Goal: Task Accomplishment & Management: Use online tool/utility

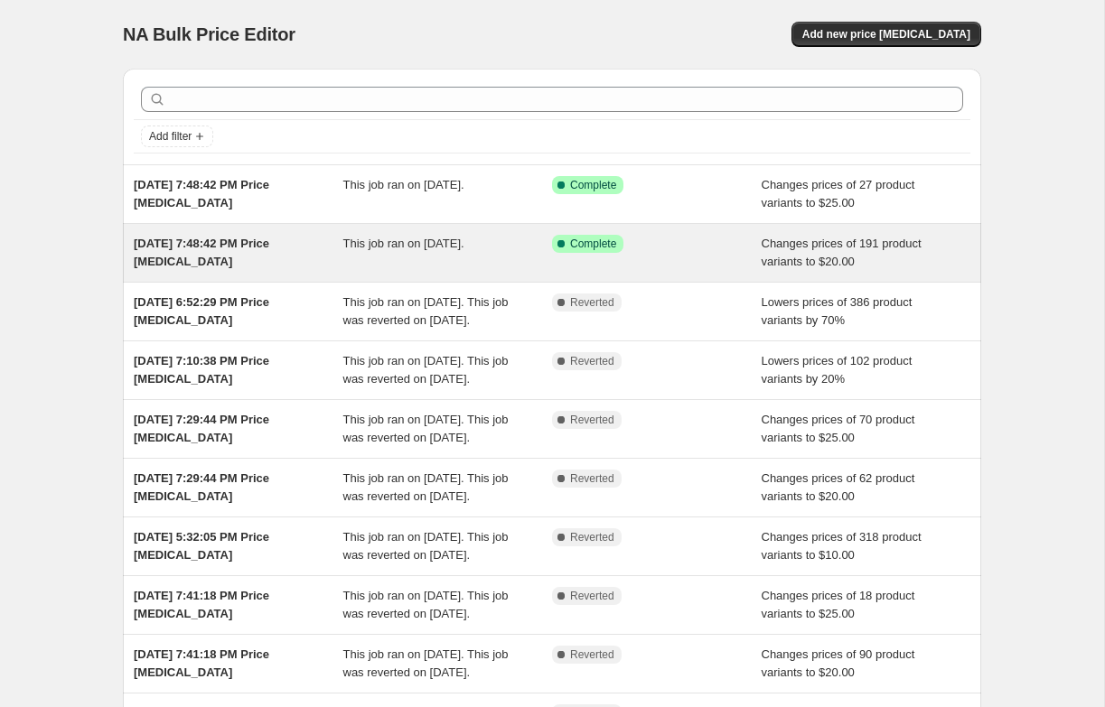
click at [318, 250] on div "[DATE] 7:48:42 PM Price [MEDICAL_DATA]" at bounding box center [239, 253] width 210 height 36
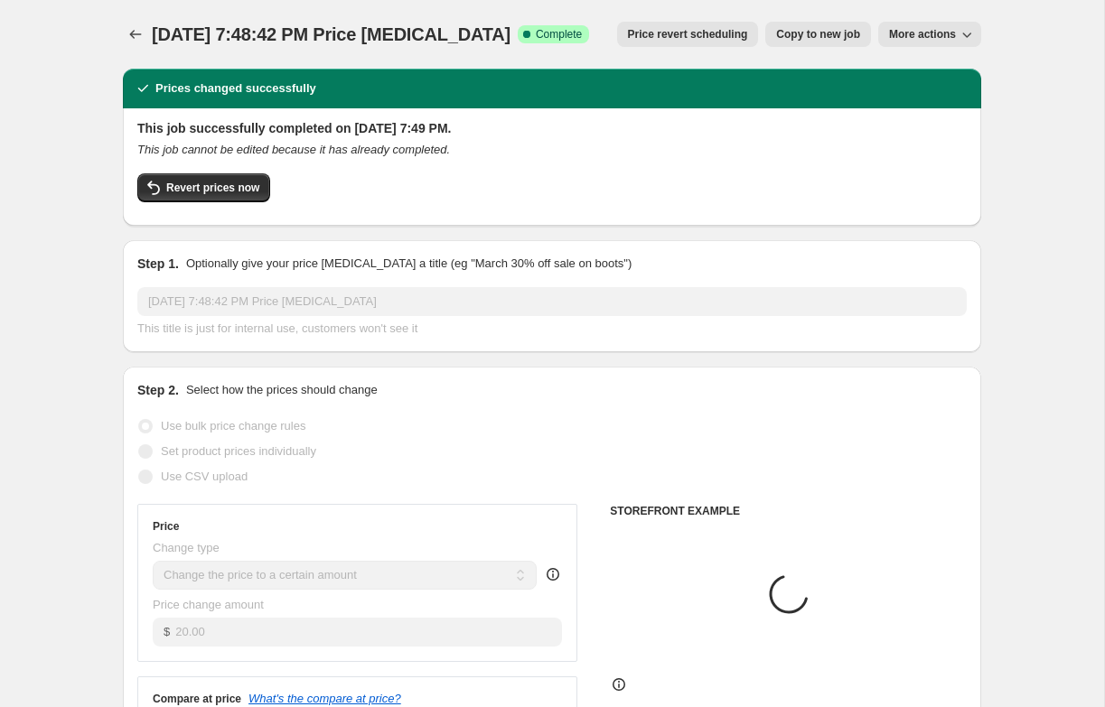
select select "collection"
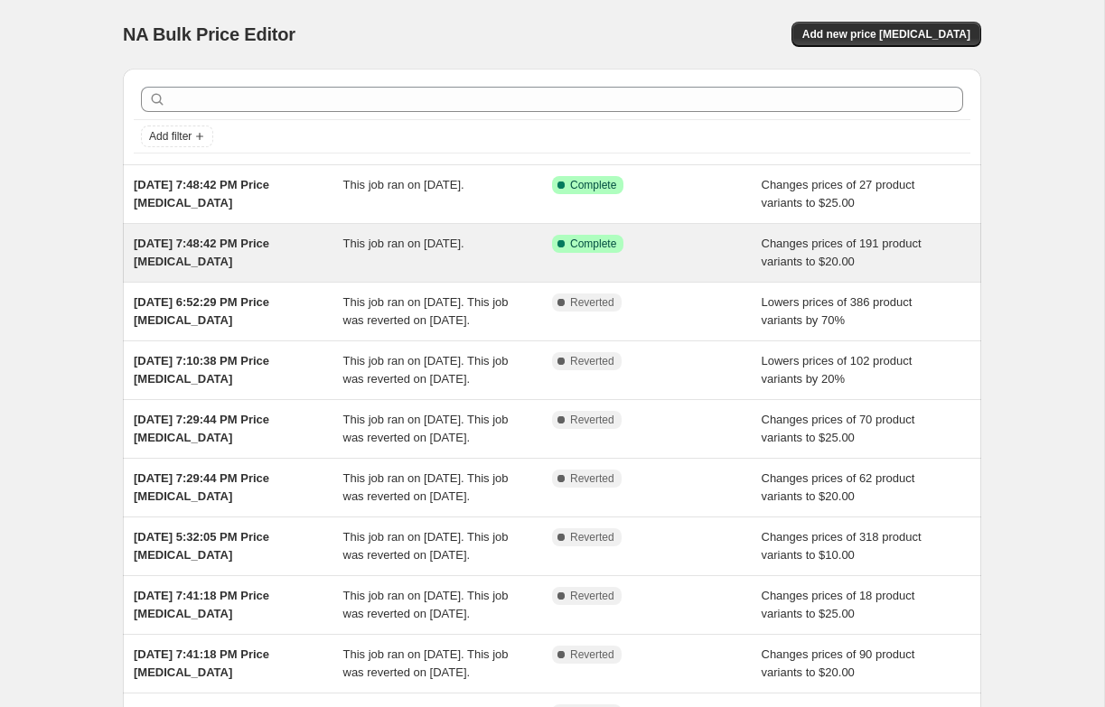
click at [337, 248] on div "[DATE] 7:48:42 PM Price [MEDICAL_DATA]" at bounding box center [239, 253] width 210 height 36
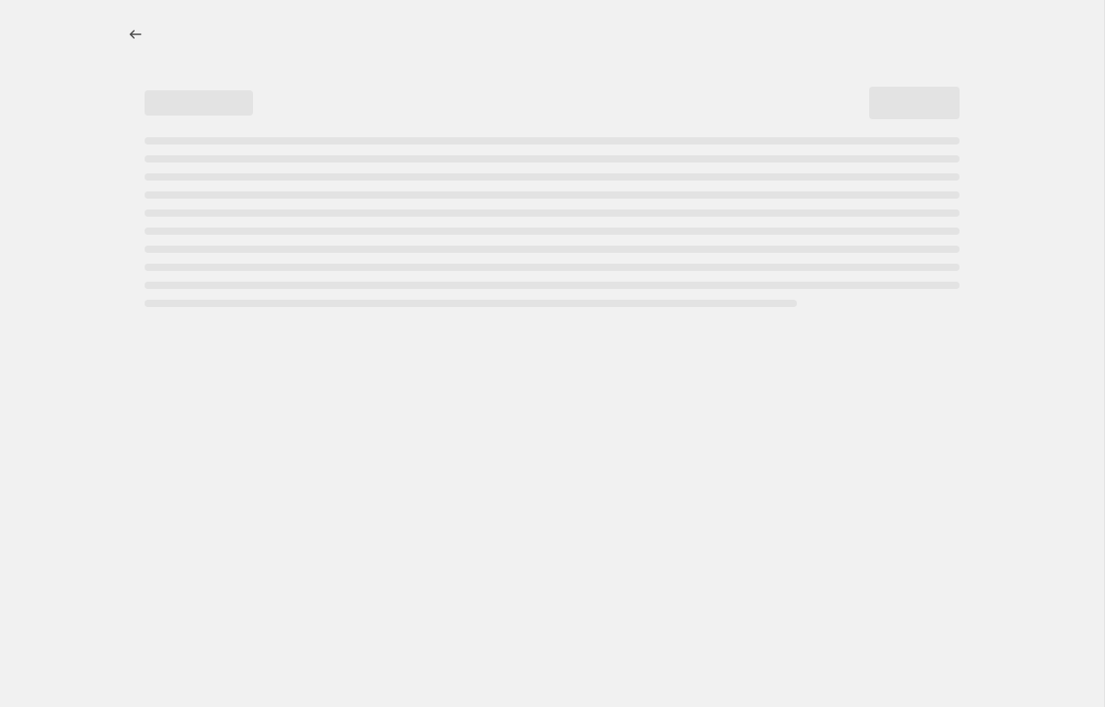
select select "collection"
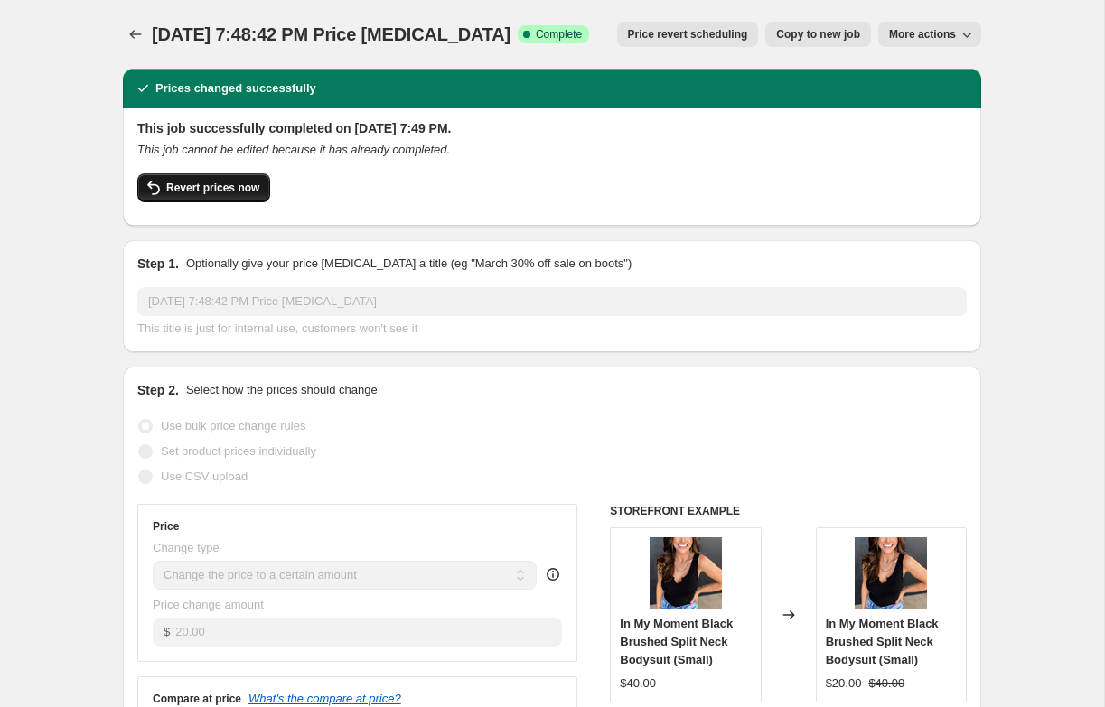
click at [239, 192] on span "Revert prices now" at bounding box center [212, 188] width 93 height 14
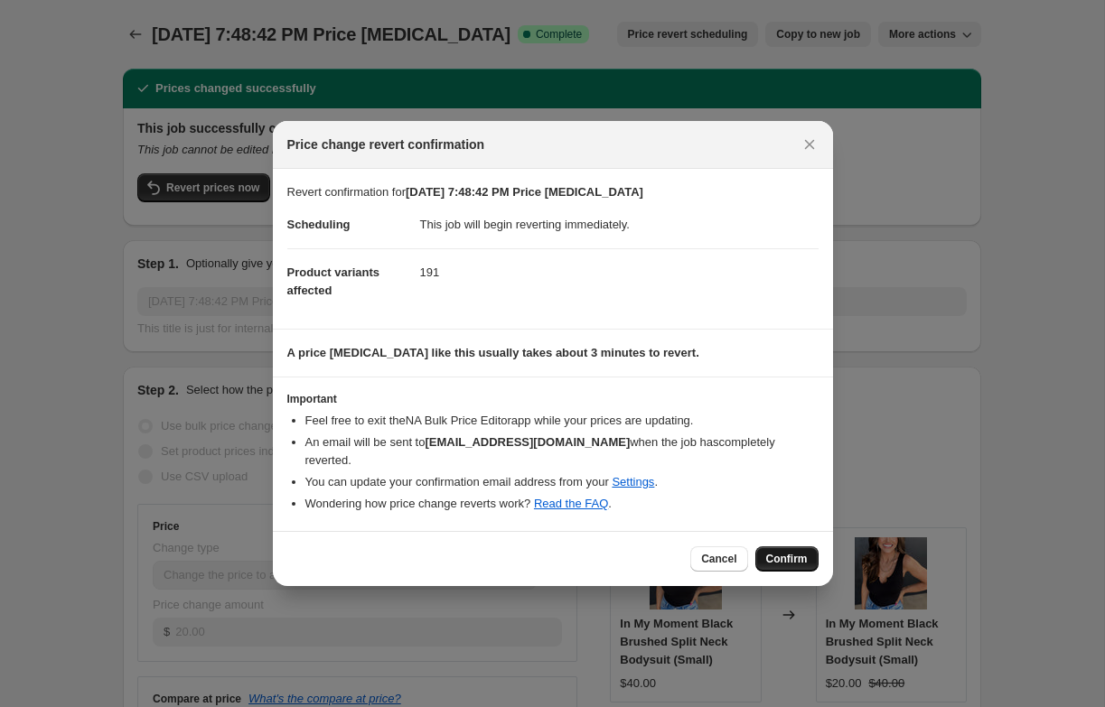
click at [773, 553] on span "Confirm" at bounding box center [787, 559] width 42 height 14
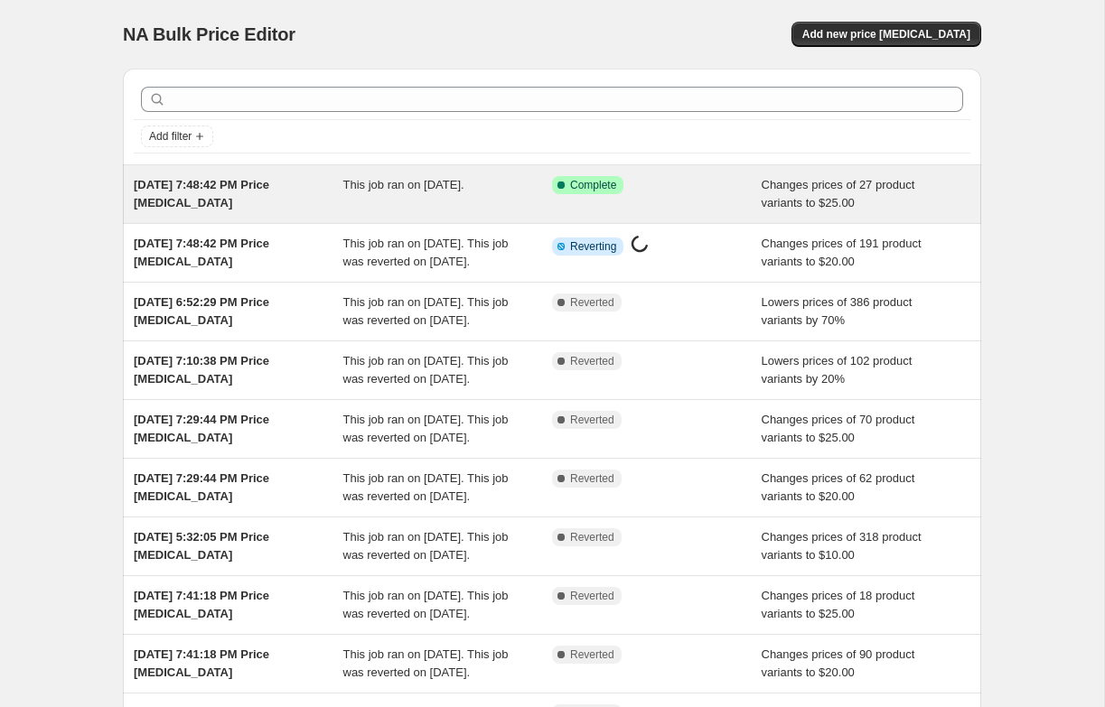
click at [404, 201] on div "This job ran on [DATE]." at bounding box center [448, 194] width 210 height 36
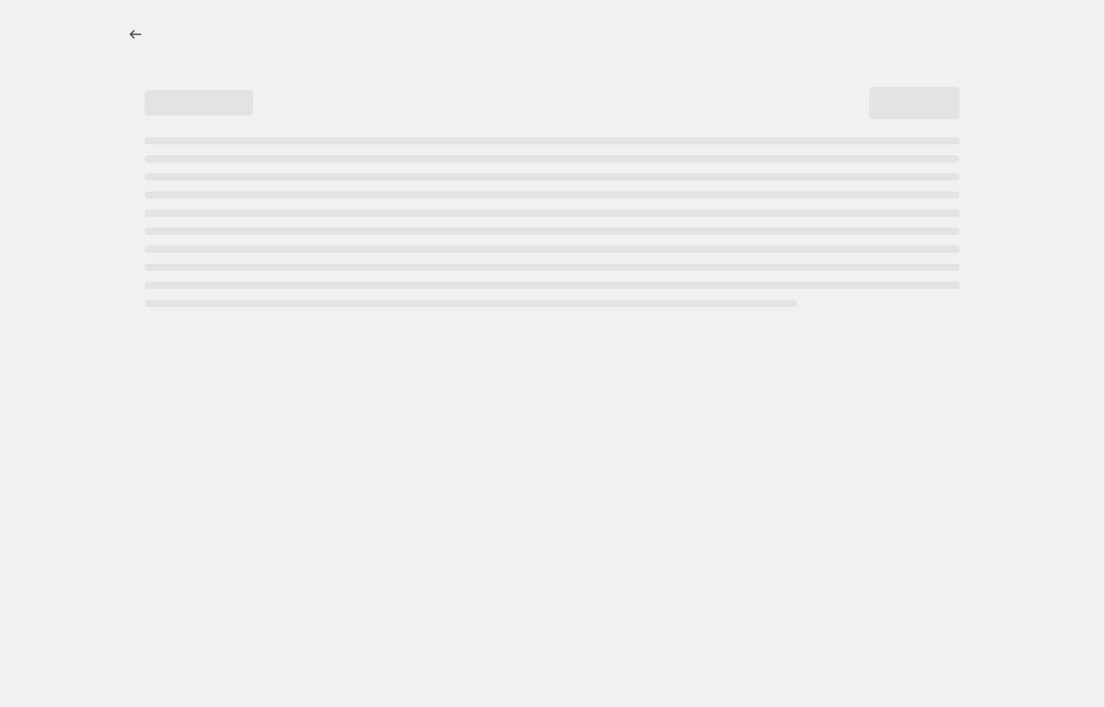
select select "no_change"
select select "collection"
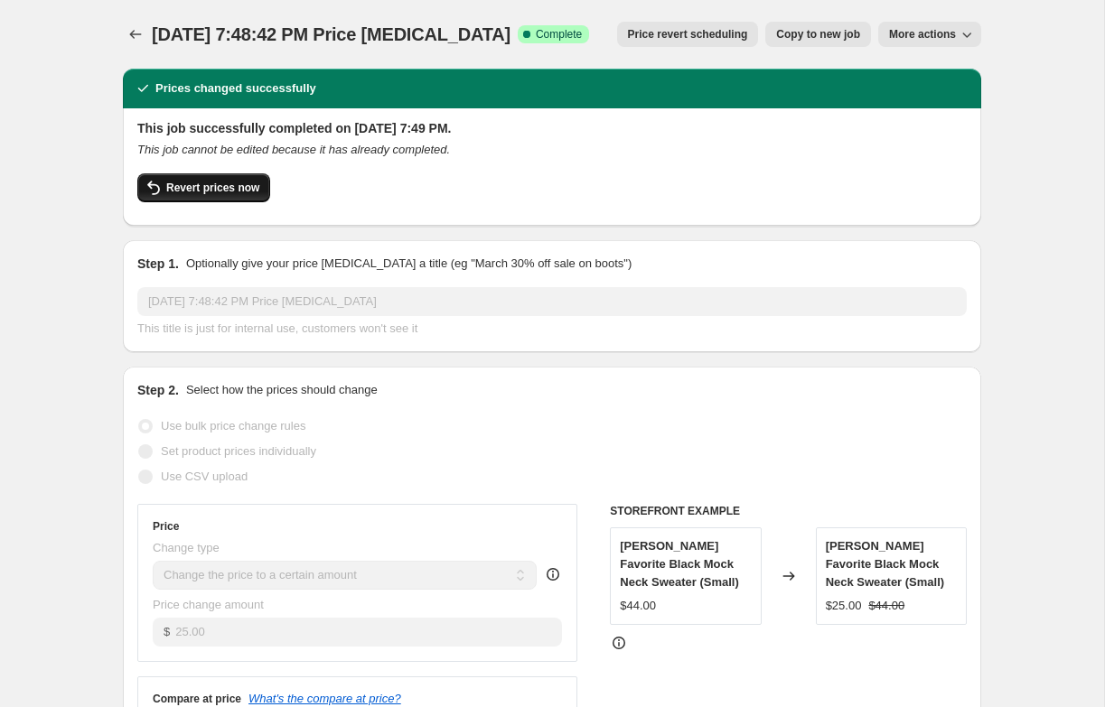
click at [232, 198] on button "Revert prices now" at bounding box center [203, 187] width 133 height 29
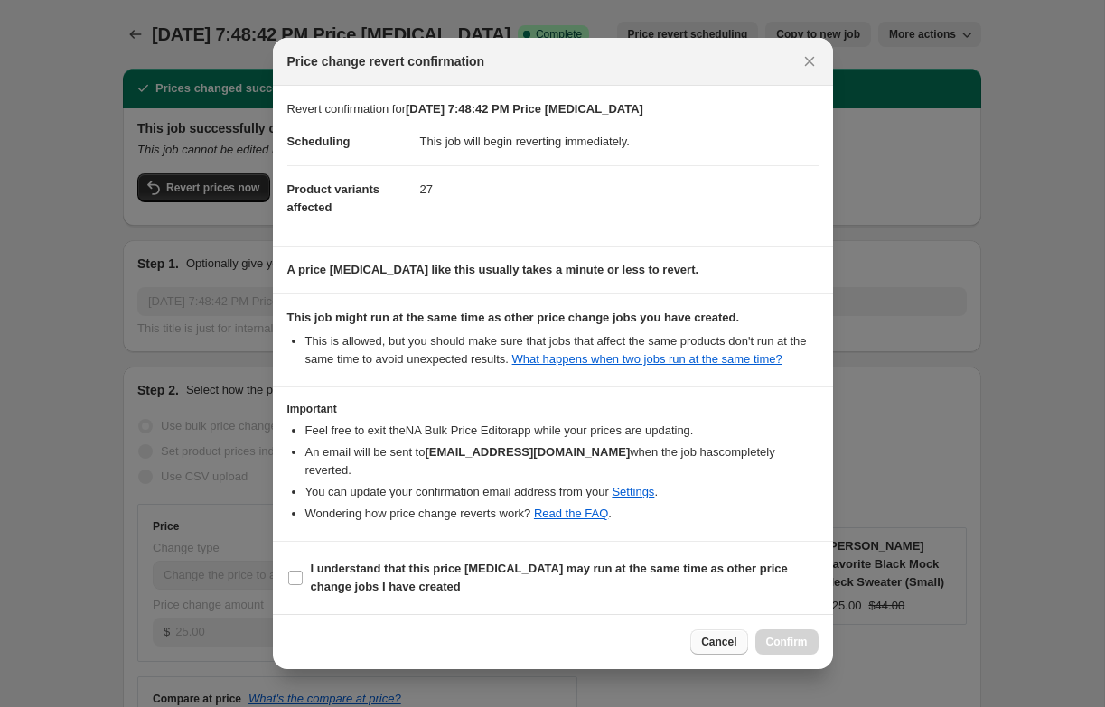
click at [717, 638] on span "Cancel" at bounding box center [718, 642] width 35 height 14
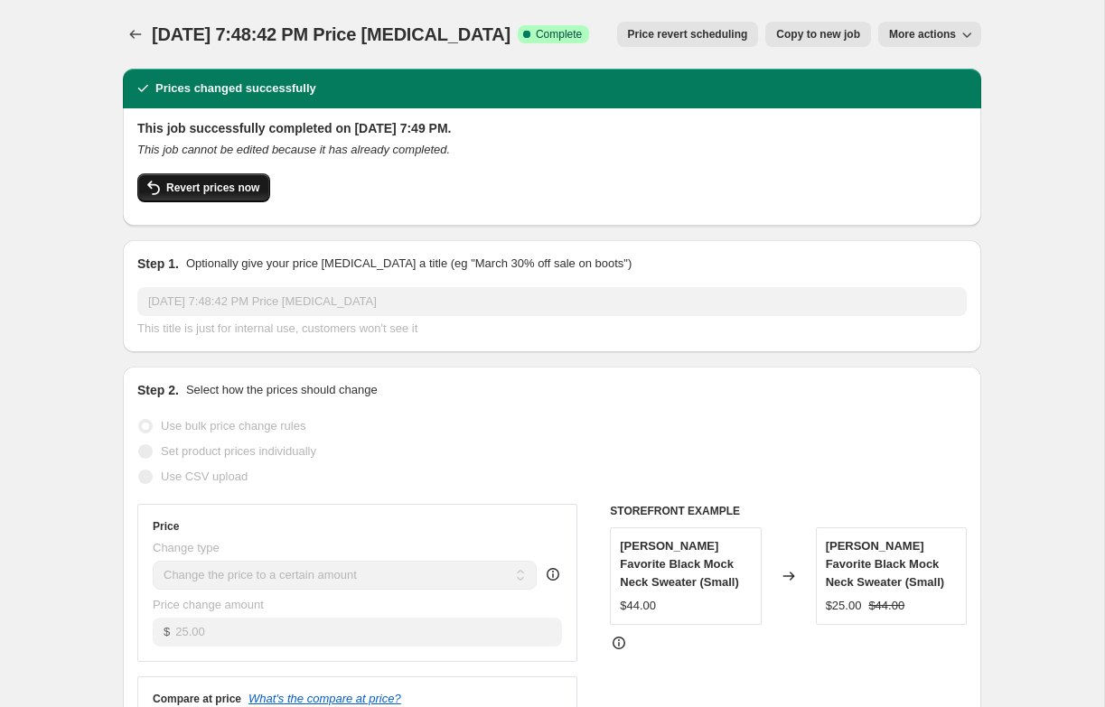
click at [264, 195] on button "Revert prices now" at bounding box center [203, 187] width 133 height 29
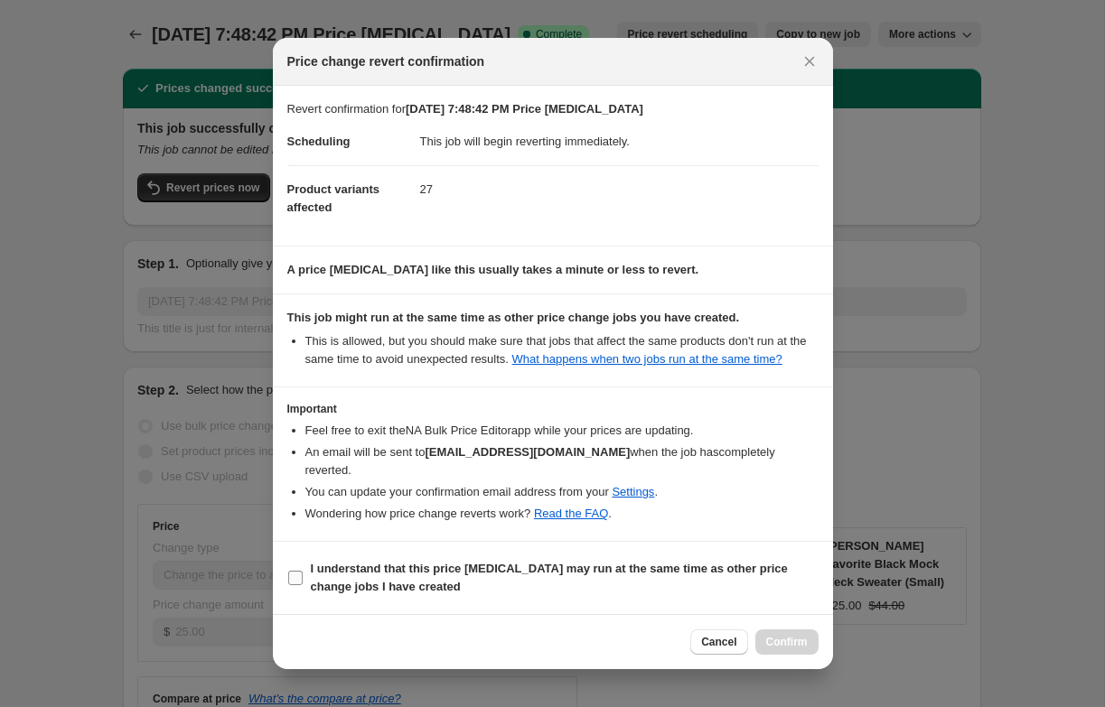
click at [303, 576] on label "I understand that this price change job may run at the same time as other price…" at bounding box center [552, 578] width 531 height 43
click at [303, 576] on input "I understand that this price change job may run at the same time as other price…" at bounding box center [295, 578] width 14 height 14
checkbox input "true"
click at [787, 640] on span "Confirm" at bounding box center [787, 642] width 42 height 14
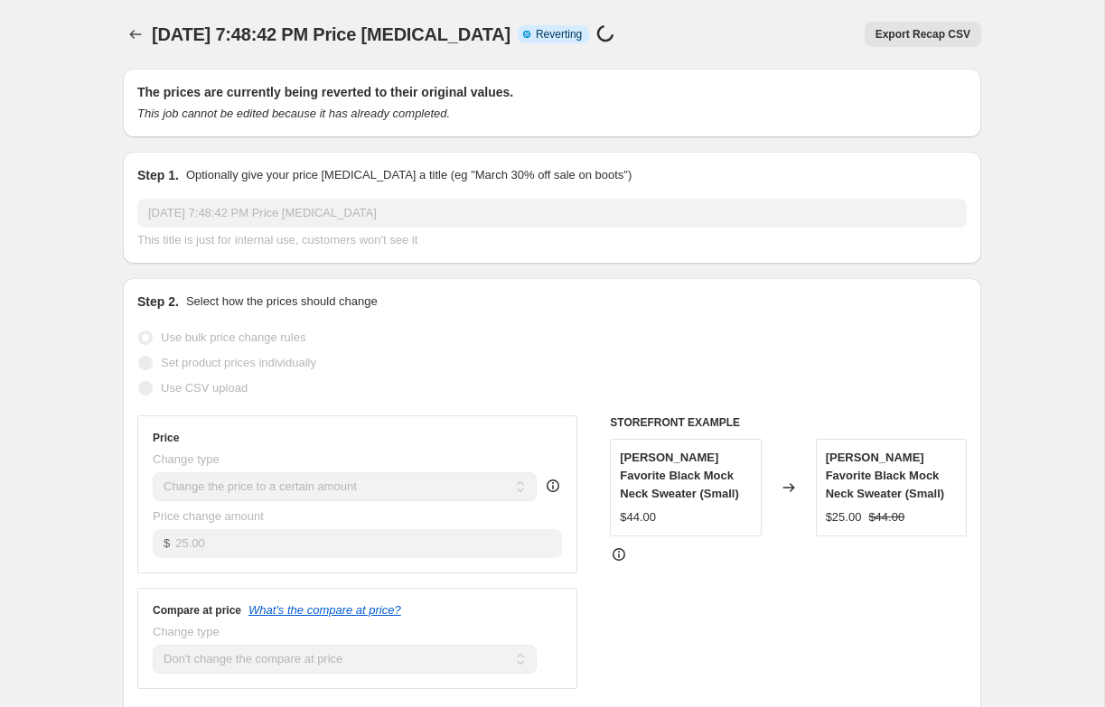
select select "no_change"
select select "collection"
